Goal: Task Accomplishment & Management: Complete application form

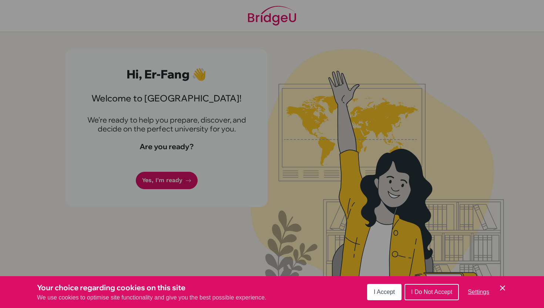
click at [377, 290] on span "I Accept" at bounding box center [384, 291] width 21 height 6
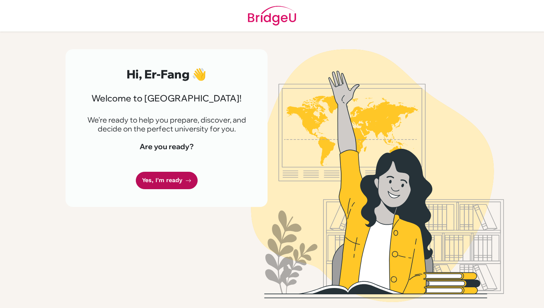
click at [155, 173] on link "Yes, I'm ready" at bounding box center [167, 180] width 62 height 17
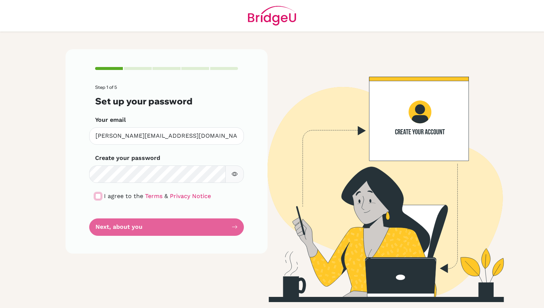
click at [98, 196] on input "checkbox" at bounding box center [98, 196] width 6 height 6
checkbox input "true"
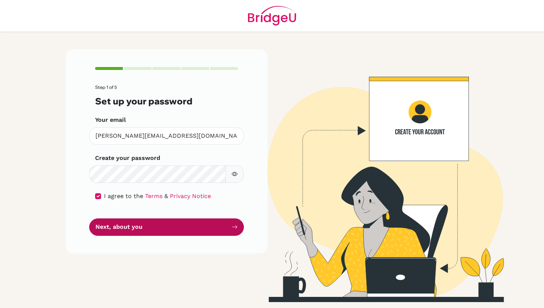
click at [110, 228] on button "Next, about you" at bounding box center [166, 226] width 155 height 17
